Goal: Transaction & Acquisition: Book appointment/travel/reservation

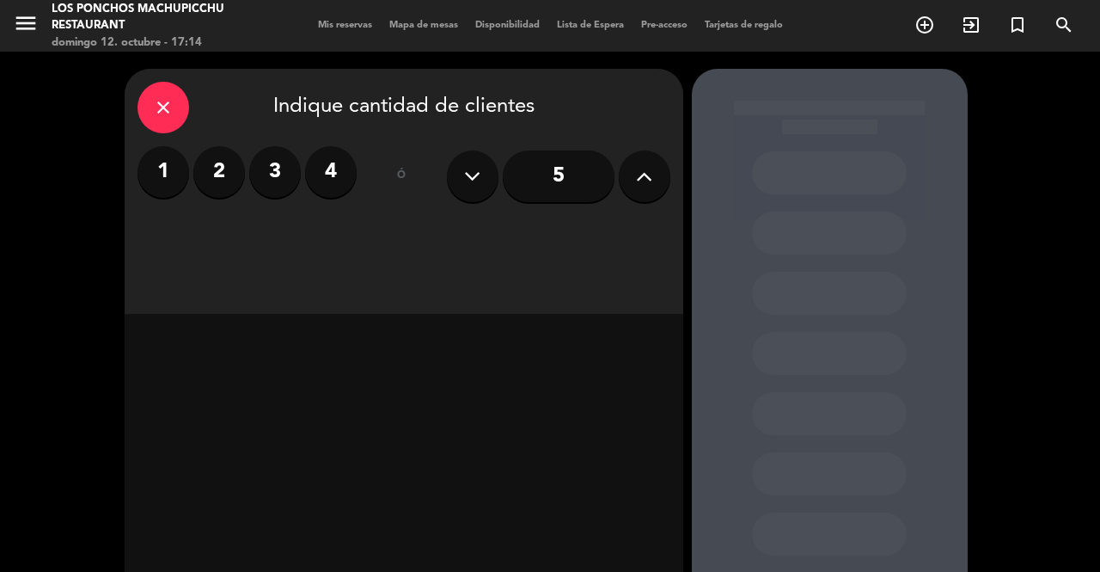
click at [630, 164] on button at bounding box center [645, 176] width 52 height 52
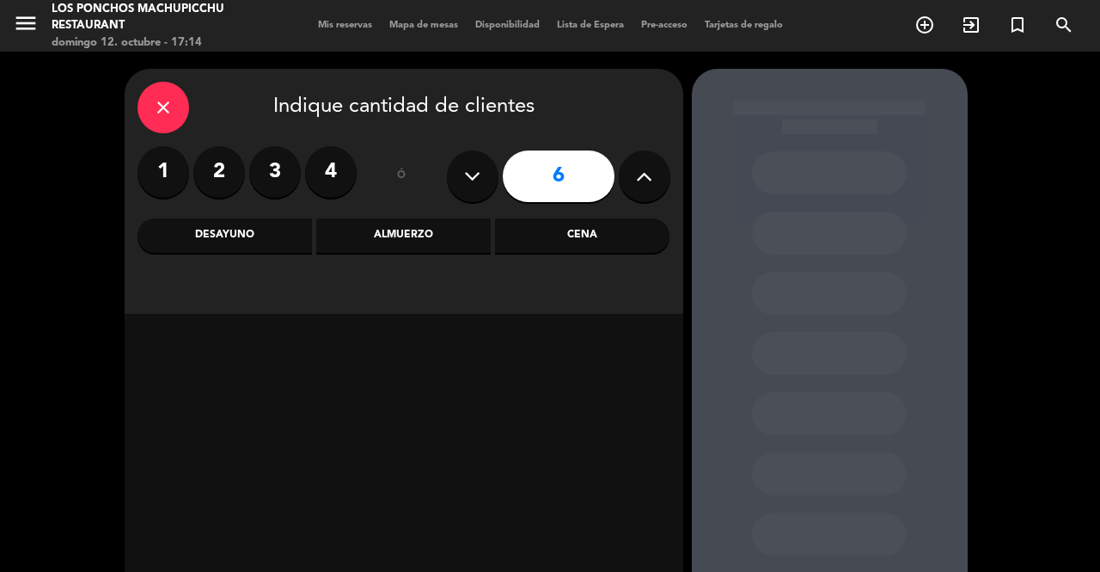
click at [646, 180] on icon at bounding box center [644, 176] width 16 height 26
click at [641, 182] on icon at bounding box center [644, 176] width 16 height 26
click at [648, 170] on icon at bounding box center [644, 176] width 16 height 26
click at [649, 165] on icon at bounding box center [644, 176] width 16 height 26
click at [645, 172] on icon at bounding box center [644, 176] width 16 height 26
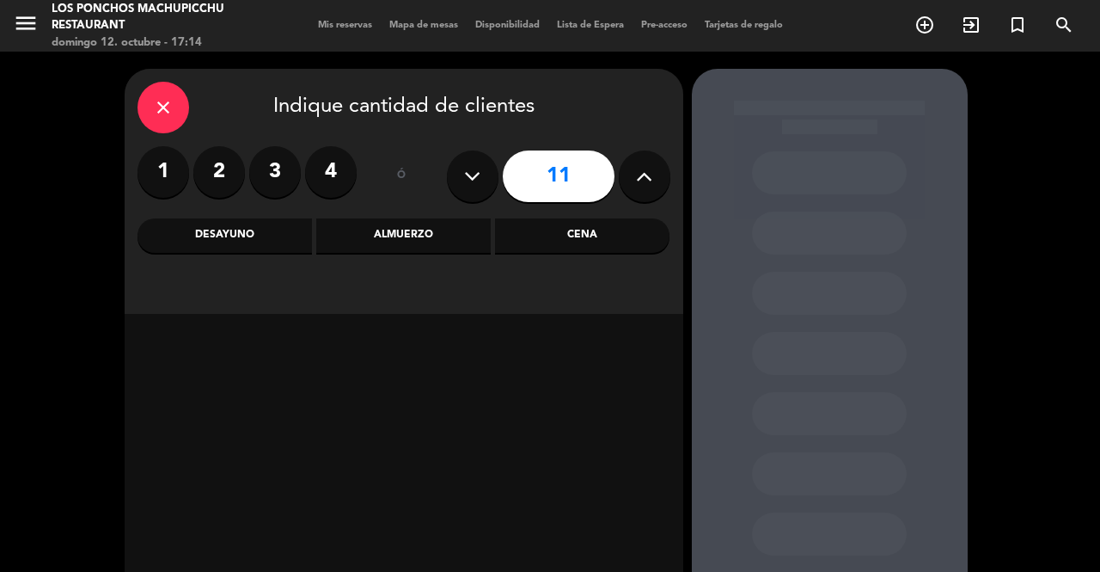
click at [641, 177] on icon at bounding box center [644, 176] width 16 height 26
type input "12"
click at [601, 244] on div "Cena" at bounding box center [582, 235] width 174 height 34
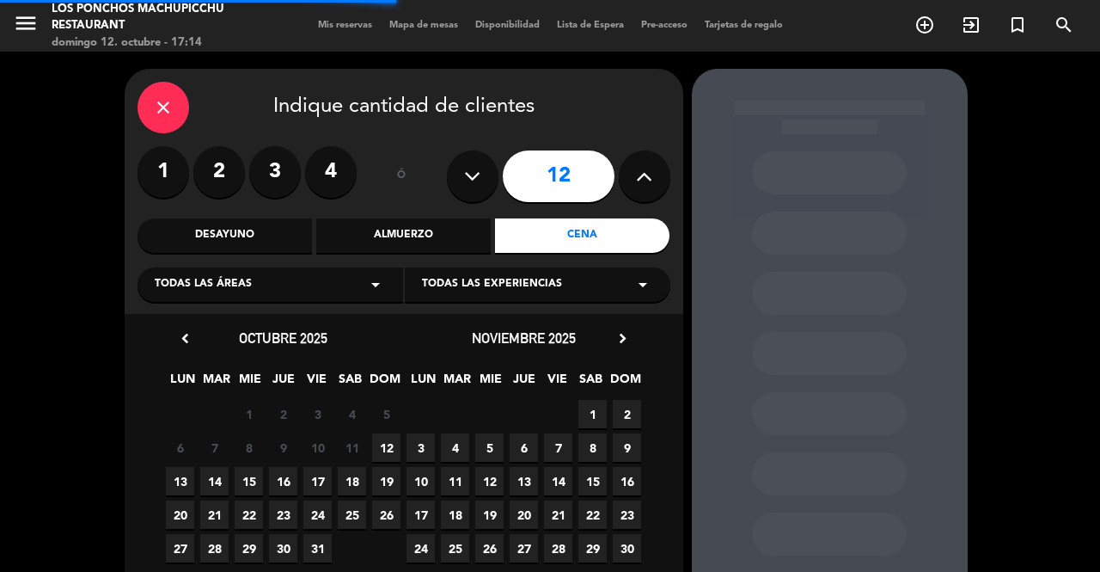
click at [373, 295] on div "Todas las áreas arrow_drop_down" at bounding box center [271, 284] width 266 height 34
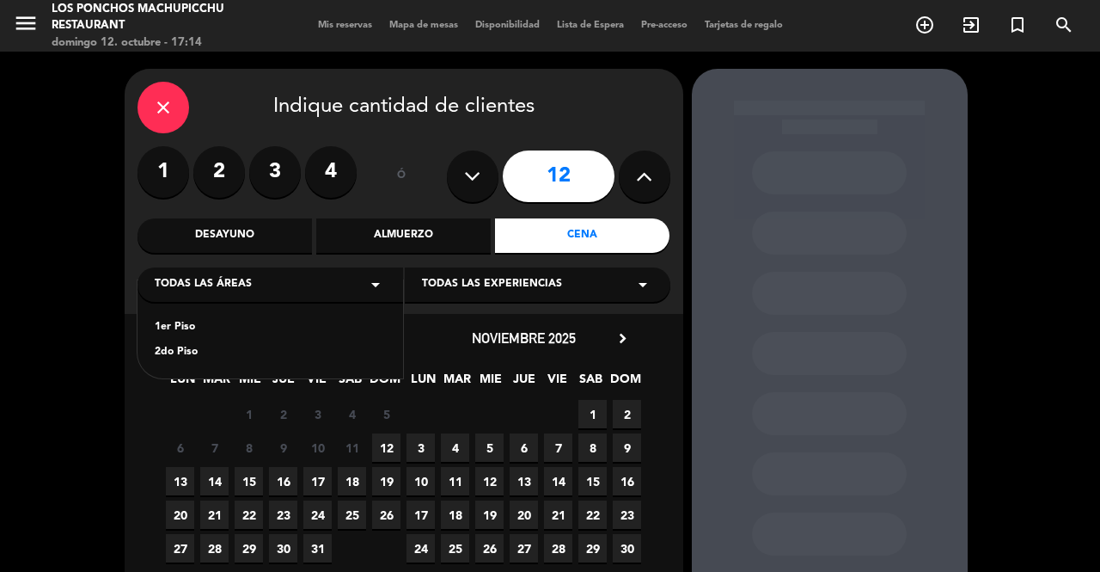
click at [312, 346] on div "2do Piso" at bounding box center [270, 352] width 231 height 17
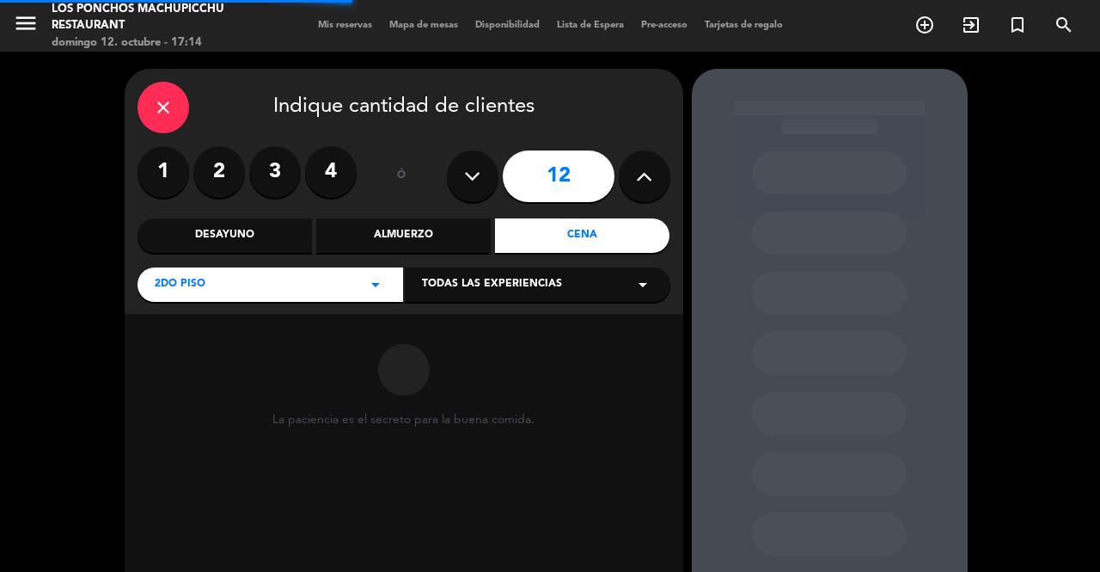
click at [614, 277] on div "Todas las experiencias arrow_drop_down" at bounding box center [538, 284] width 266 height 34
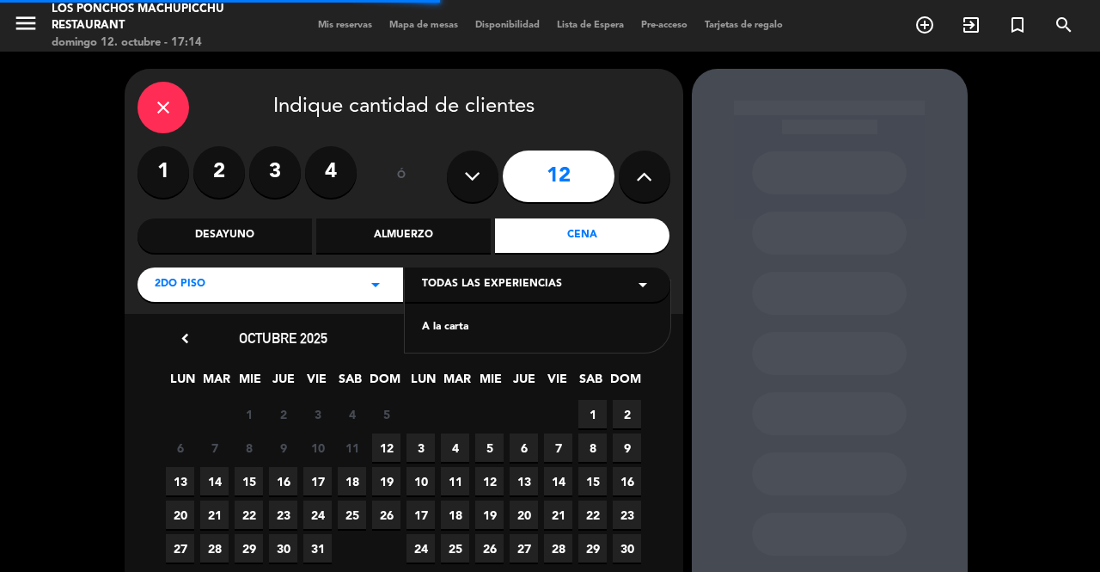
click at [547, 322] on div "A la carta" at bounding box center [537, 327] width 231 height 17
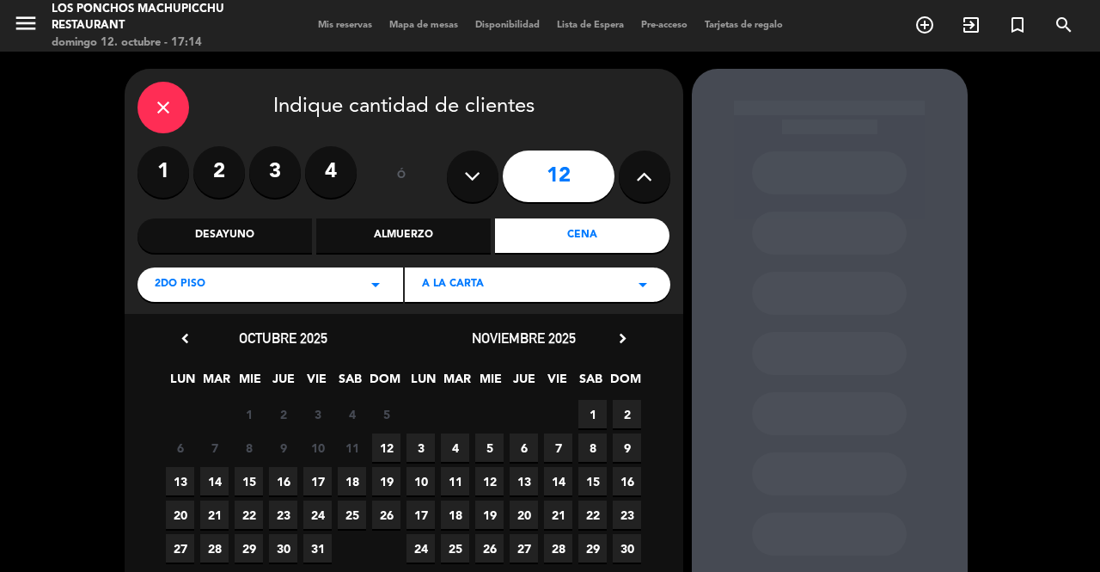
click at [386, 445] on span "12" at bounding box center [386, 447] width 28 height 28
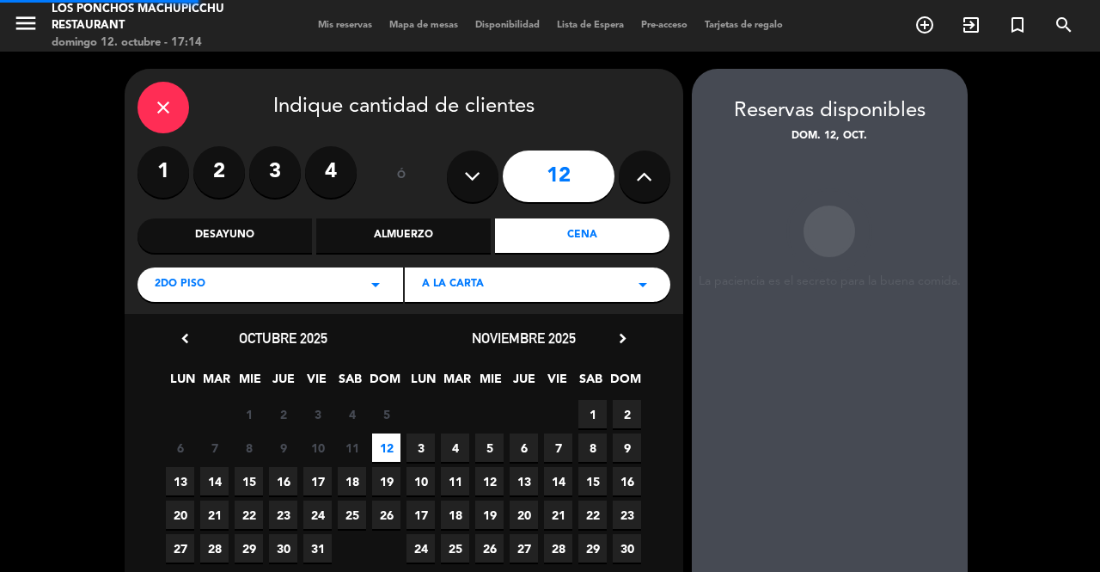
scroll to position [15, 0]
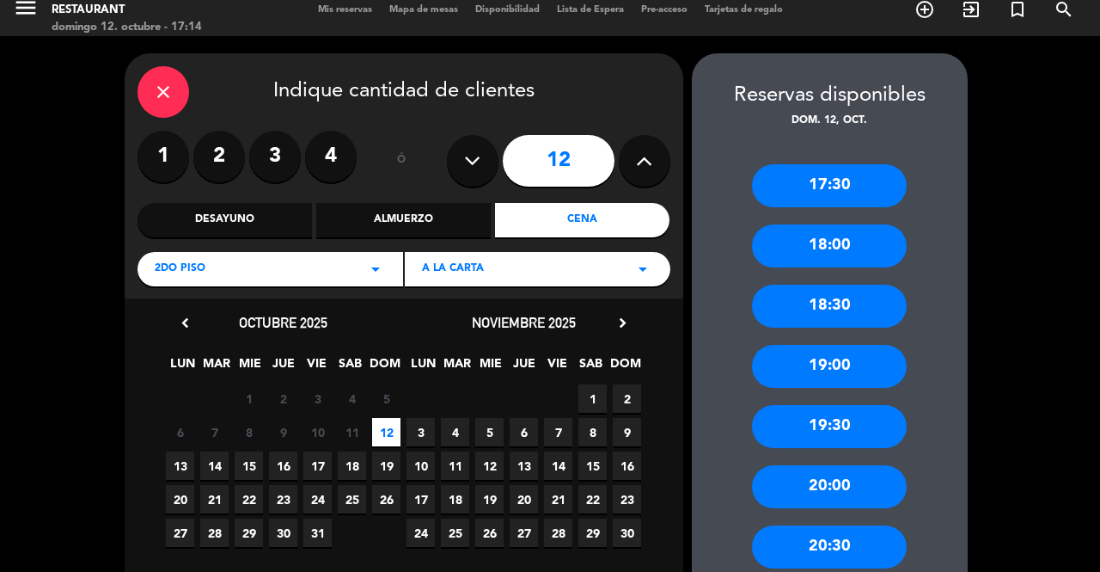
click at [865, 224] on div "18:00" at bounding box center [829, 245] width 155 height 43
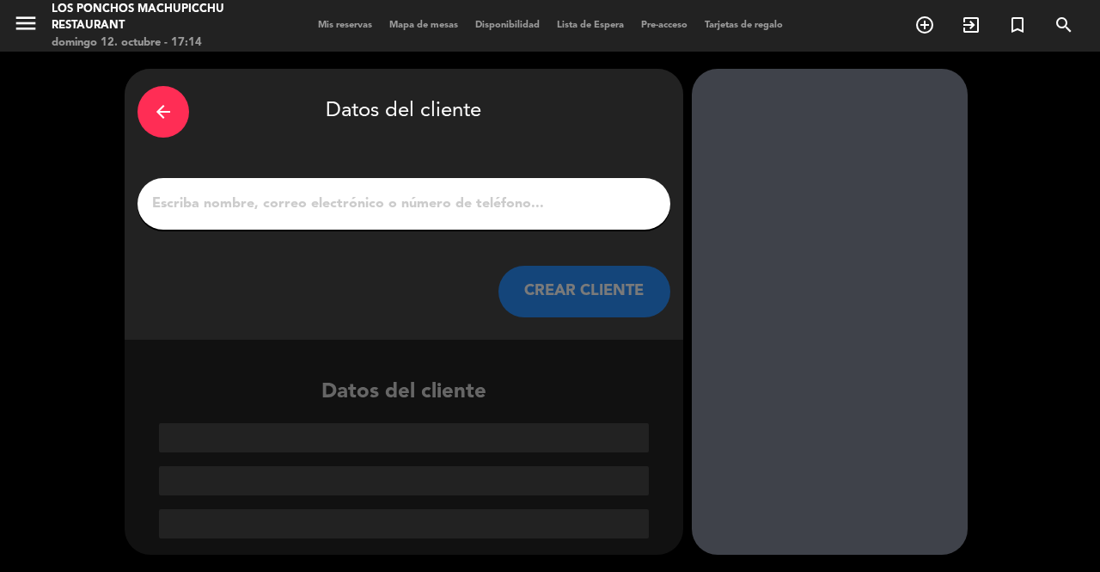
scroll to position [0, 0]
click at [541, 192] on input "1" at bounding box center [403, 204] width 507 height 24
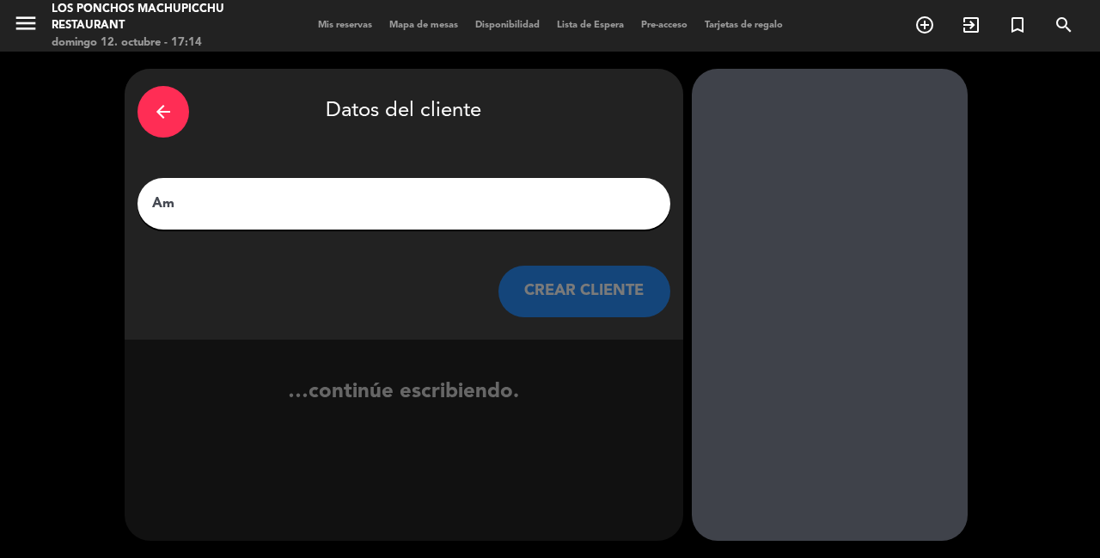
type input "Ame"
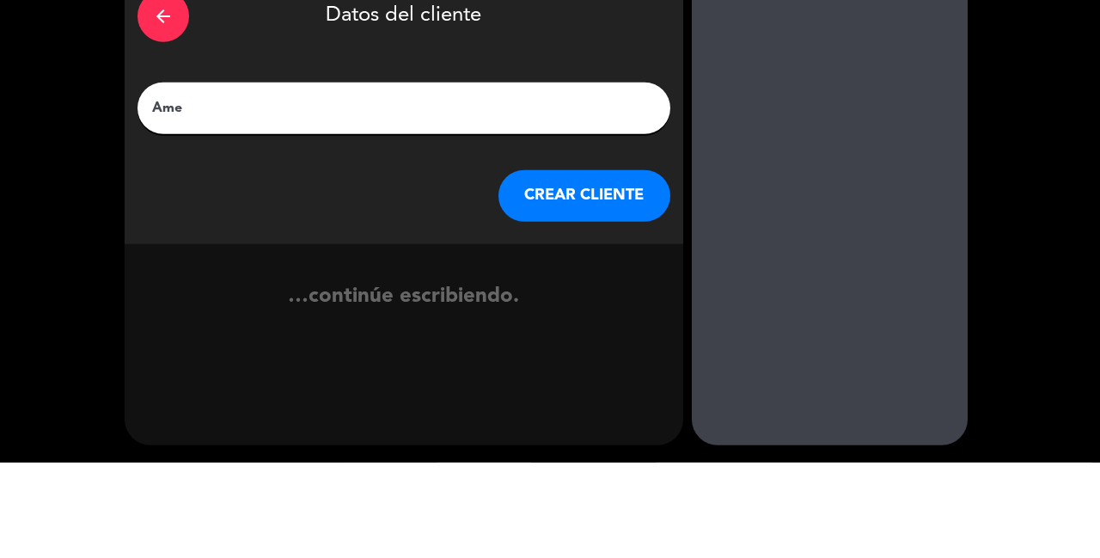
click at [615, 266] on button "CREAR CLIENTE" at bounding box center [584, 292] width 172 height 52
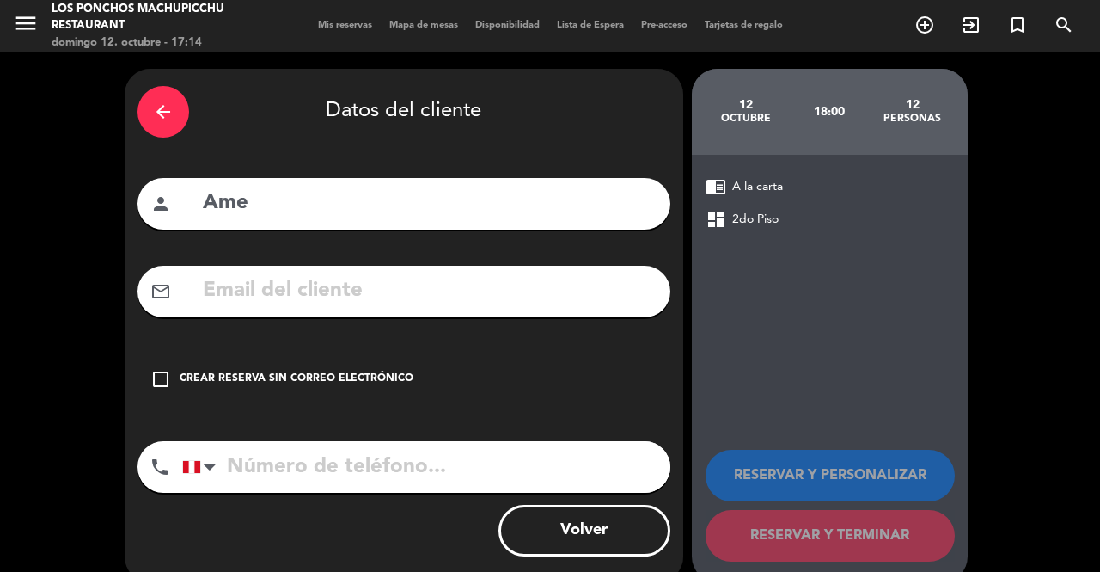
click at [497, 441] on input "tel" at bounding box center [426, 467] width 488 height 52
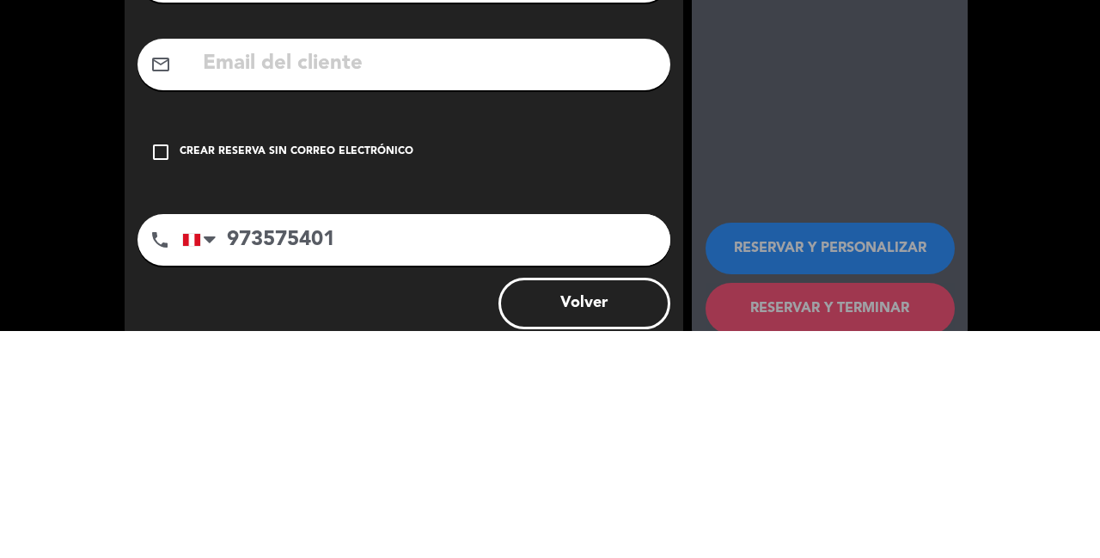
type input "973575401"
click at [346, 370] on div "Crear reserva sin correo electrónico" at bounding box center [297, 378] width 234 height 17
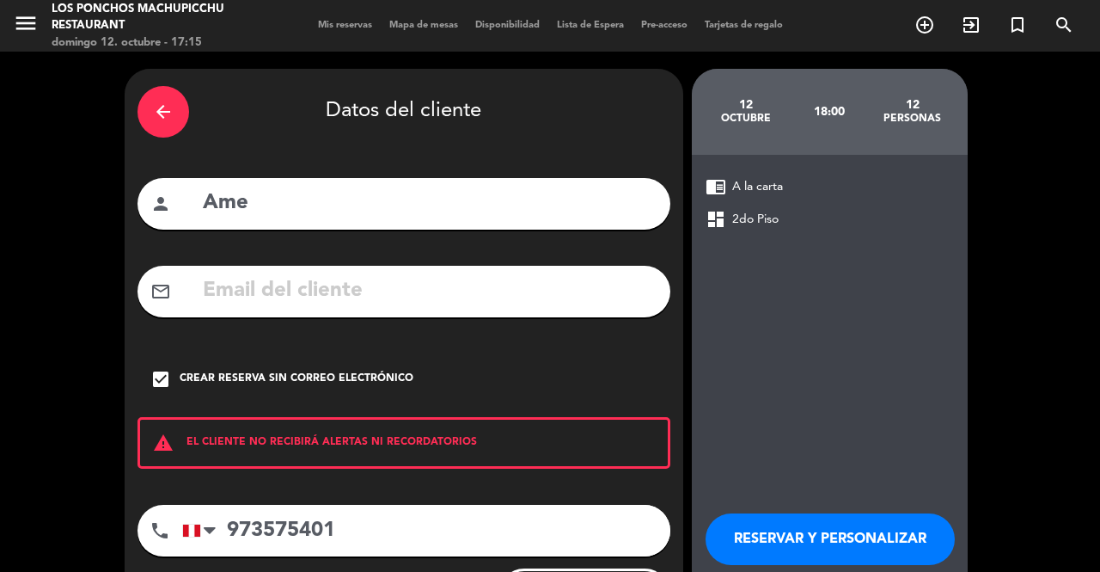
scroll to position [9, 0]
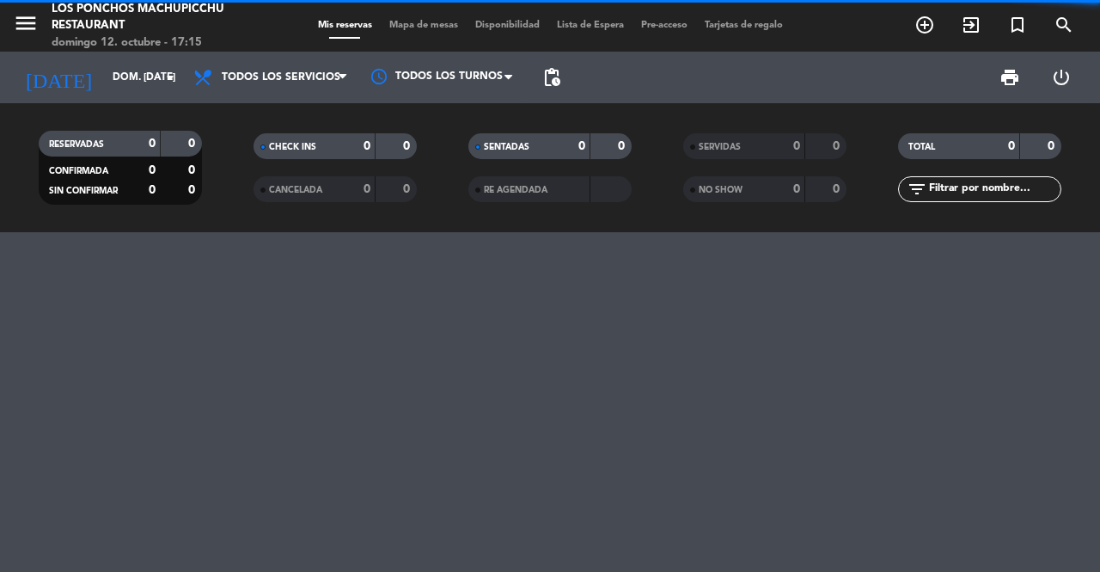
scroll to position [0, 0]
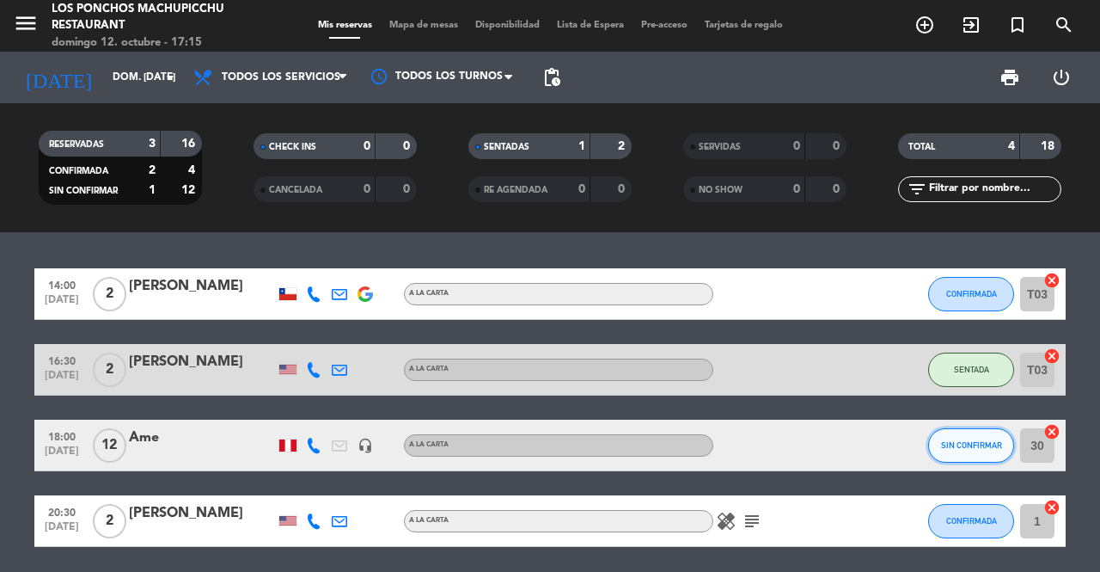
click at [963, 428] on button "SIN CONFIRMAR" at bounding box center [971, 445] width 86 height 34
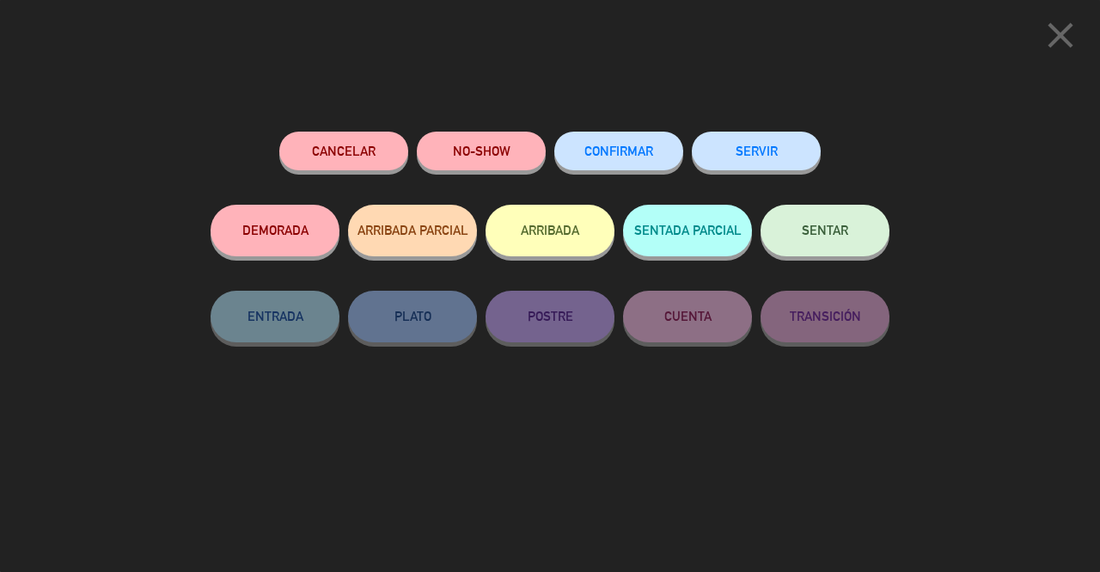
click at [644, 158] on span "CONFIRMAR" at bounding box center [618, 151] width 69 height 15
